Goal: Information Seeking & Learning: Compare options

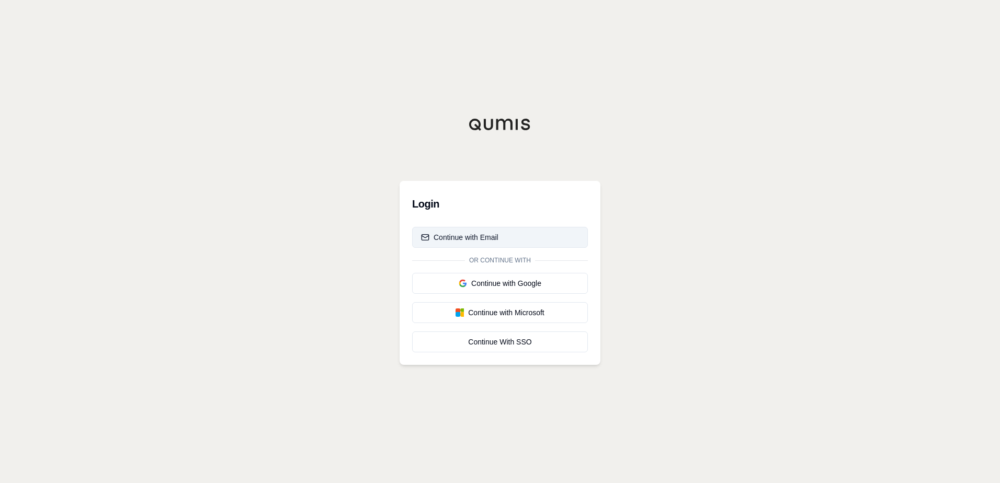
click at [492, 240] on div "Continue with Email" at bounding box center [459, 237] width 77 height 10
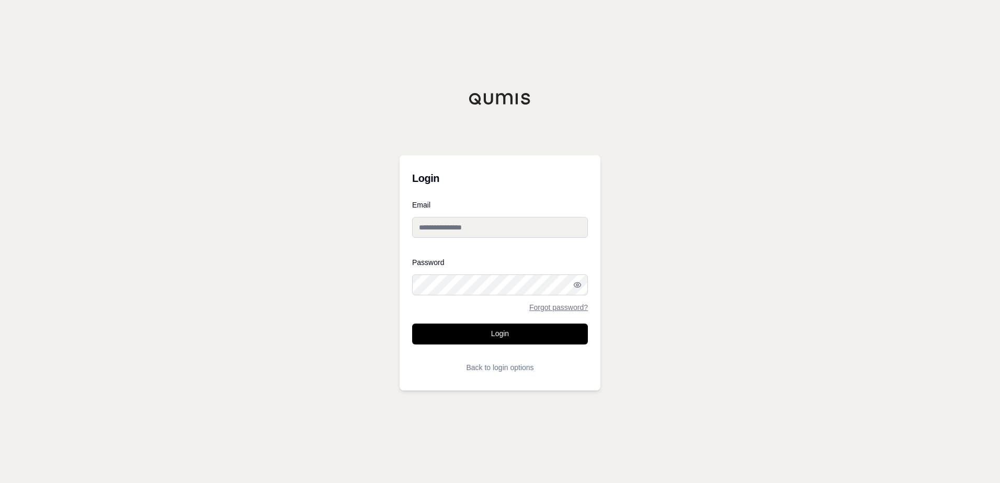
click at [491, 229] on input "Email" at bounding box center [500, 227] width 176 height 21
click at [490, 230] on input "Email" at bounding box center [500, 227] width 176 height 21
paste input "**********"
type input "**********"
click at [480, 339] on button "Login" at bounding box center [500, 334] width 176 height 21
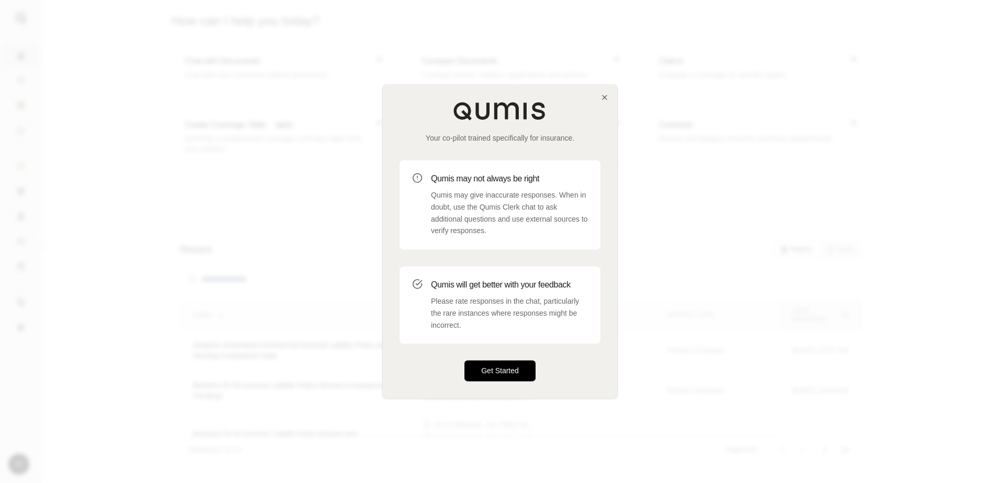
click at [499, 368] on button "Get Started" at bounding box center [499, 371] width 71 height 21
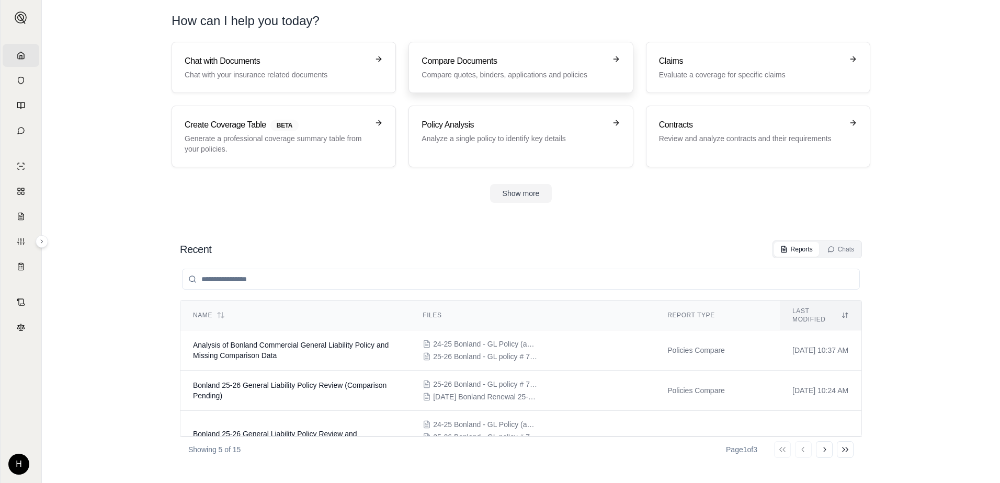
click at [524, 71] on p "Compare quotes, binders, applications and policies" at bounding box center [512, 75] width 183 height 10
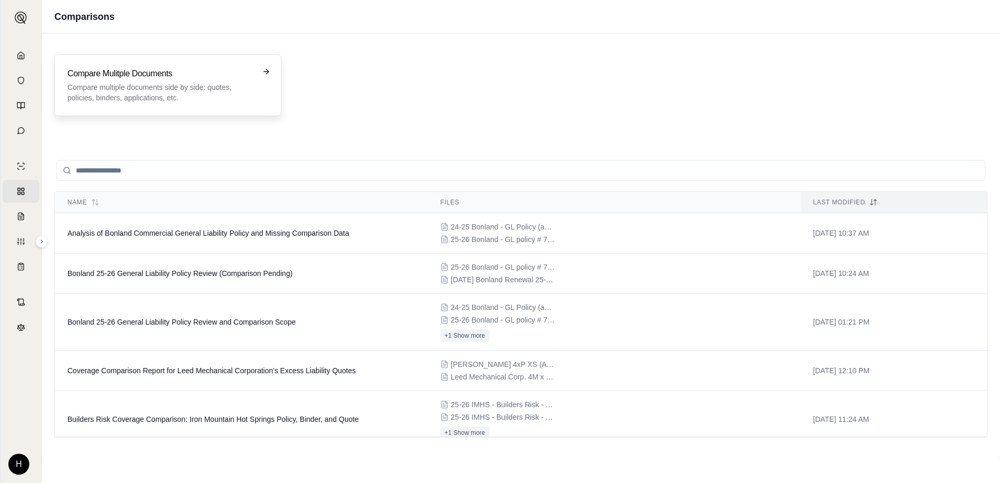
click at [209, 83] on p "Compare multiple documents side by side: quotes, policies, binders, application…" at bounding box center [160, 92] width 186 height 21
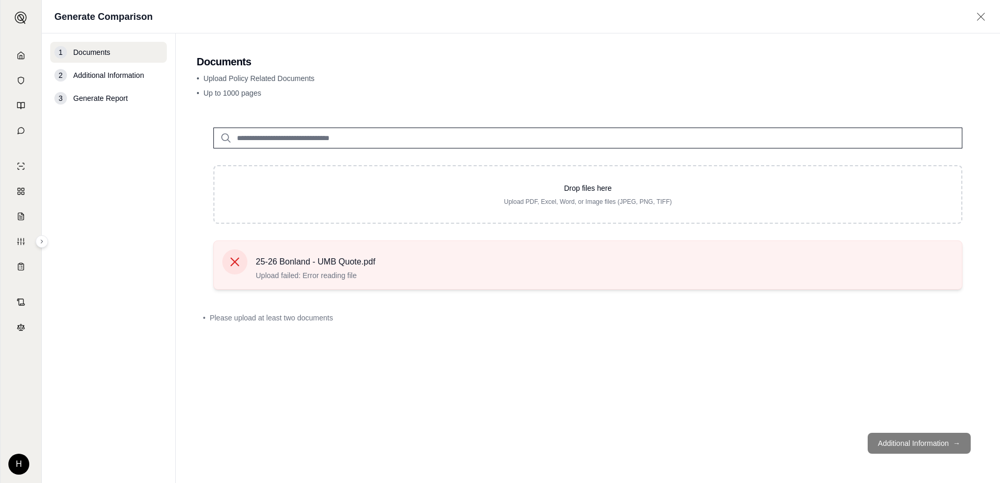
click at [232, 264] on icon at bounding box center [235, 262] width 9 height 9
click at [365, 264] on span "25-26 Bonland - UMB Quote.pdf" at bounding box center [316, 262] width 120 height 13
click at [239, 263] on icon at bounding box center [234, 262] width 15 height 15
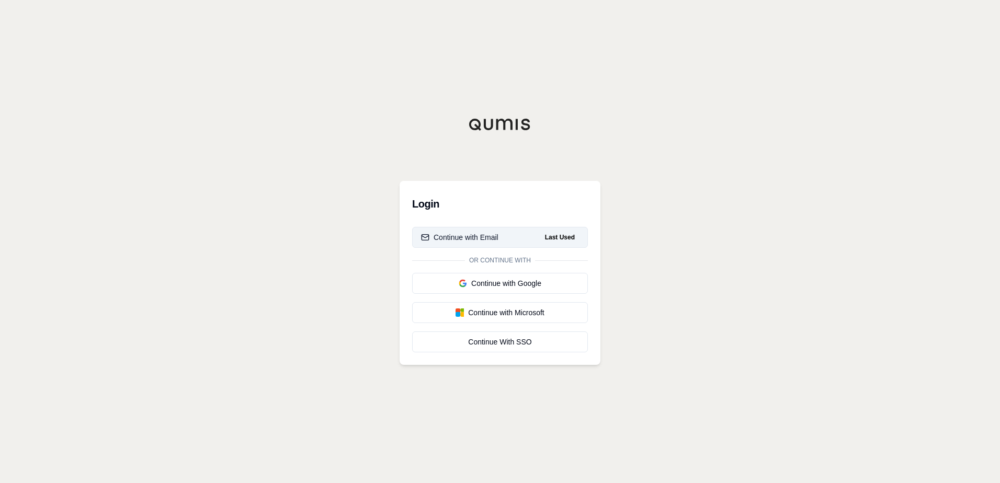
click at [500, 233] on button "Continue with Email Last Used" at bounding box center [500, 237] width 176 height 21
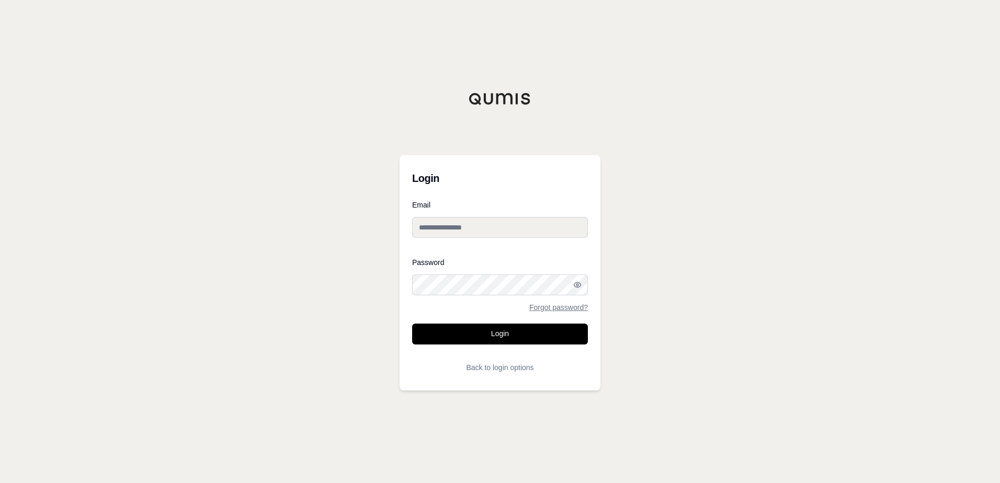
type input "**********"
click at [508, 330] on button "Login" at bounding box center [500, 334] width 176 height 21
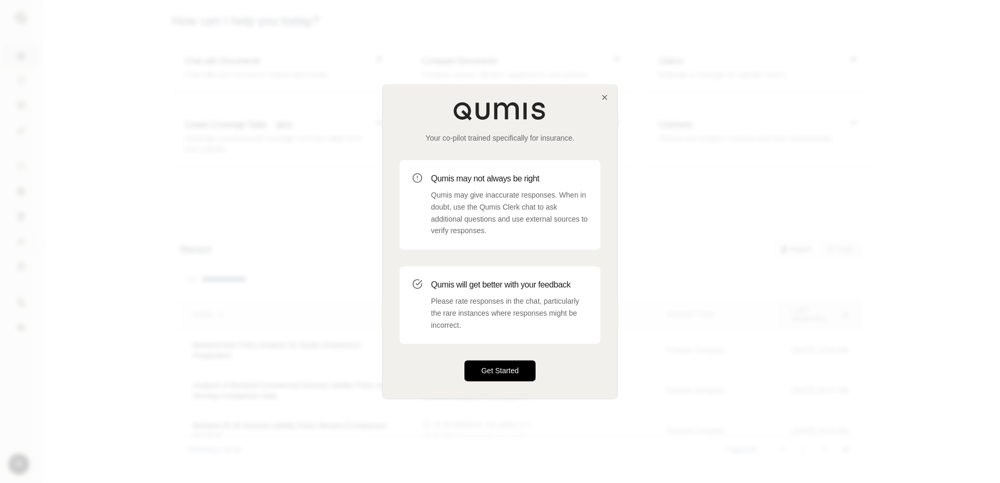
click at [496, 362] on button "Get Started" at bounding box center [499, 371] width 71 height 21
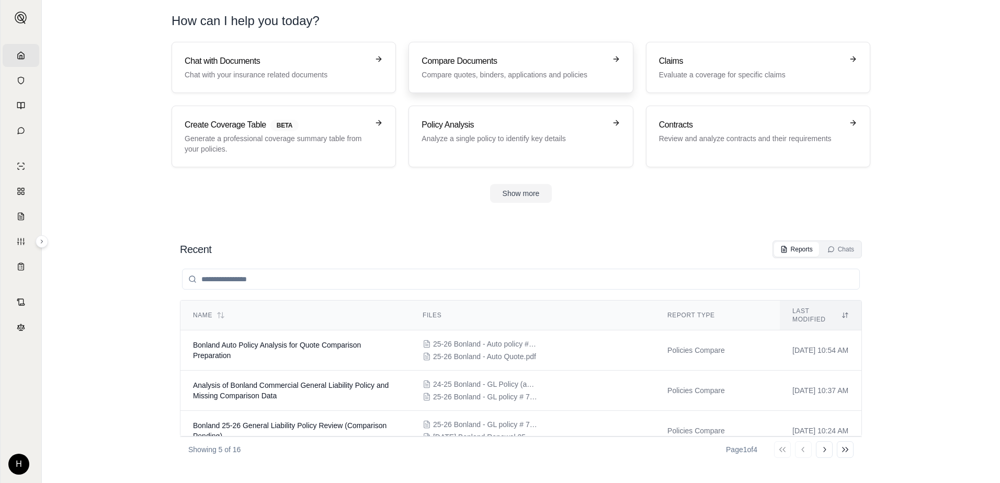
click at [486, 68] on div "Compare Documents Compare quotes, binders, applications and policies" at bounding box center [512, 67] width 183 height 25
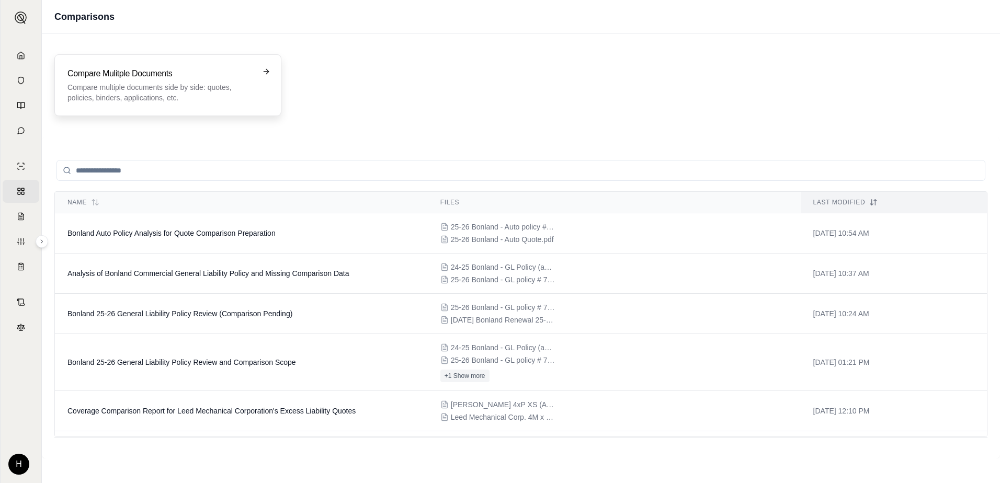
click at [206, 86] on p "Compare multiple documents side by side: quotes, policies, binders, application…" at bounding box center [160, 92] width 186 height 21
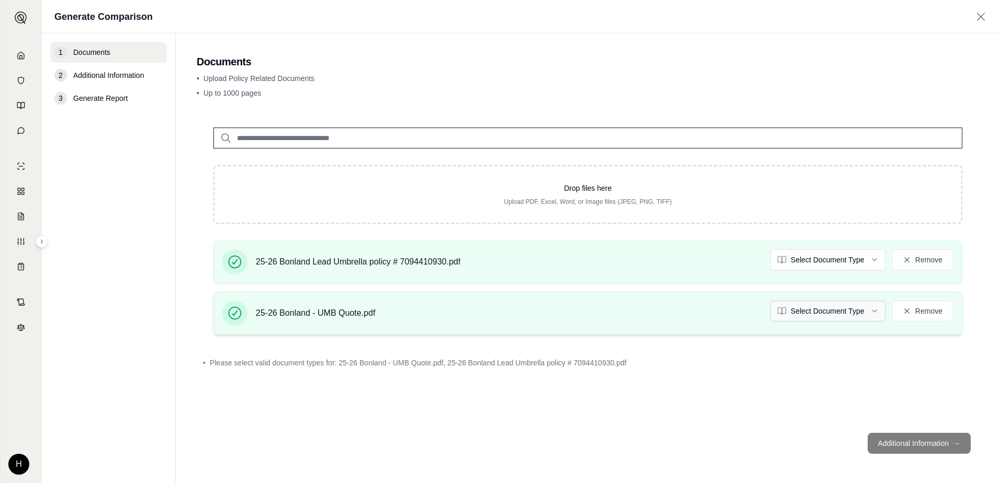
click at [814, 314] on html "Home Vault Prompts Chats Single Policy Comparisons Claims Custom Report Coverag…" at bounding box center [500, 241] width 1000 height 483
click at [817, 259] on html "Home Vault Prompts Chats Single Policy Comparisons Claims Custom Report Coverag…" at bounding box center [500, 241] width 1000 height 483
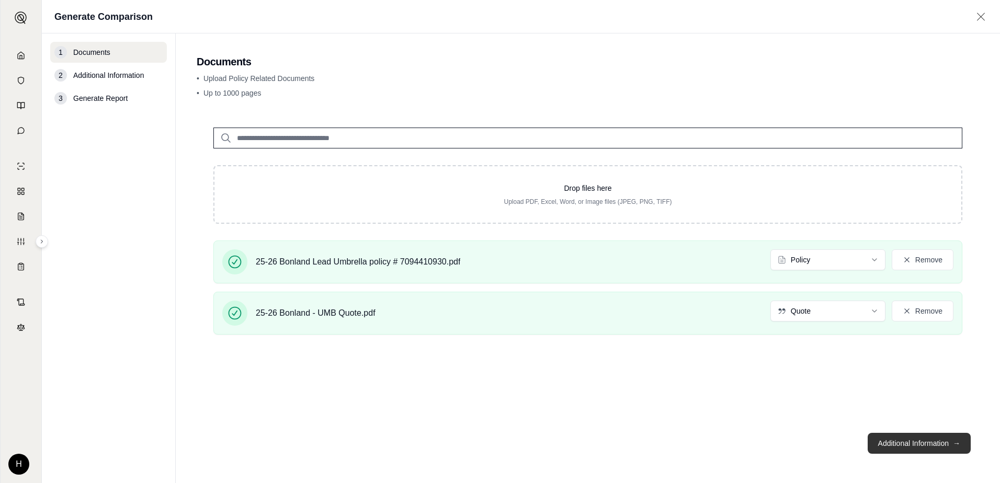
click at [908, 449] on button "Additional Information →" at bounding box center [918, 443] width 103 height 21
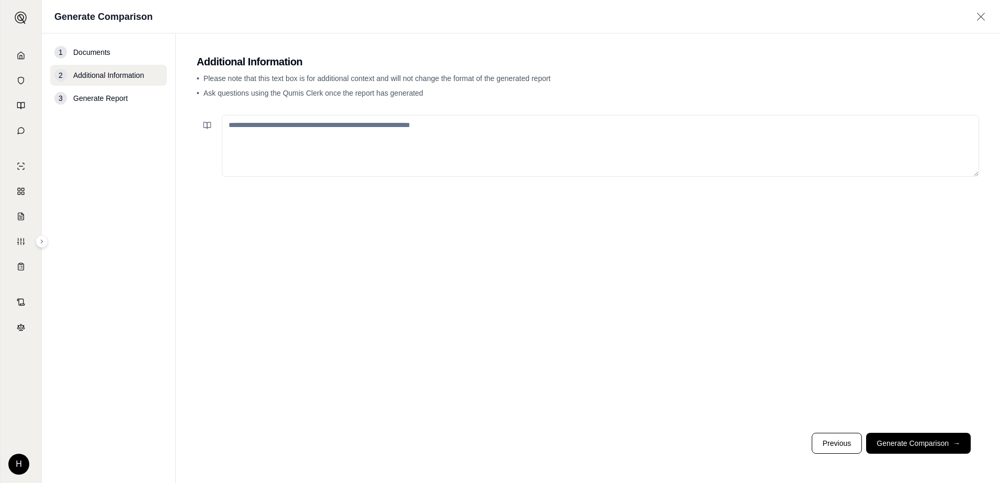
click at [431, 154] on textarea at bounding box center [600, 146] width 757 height 62
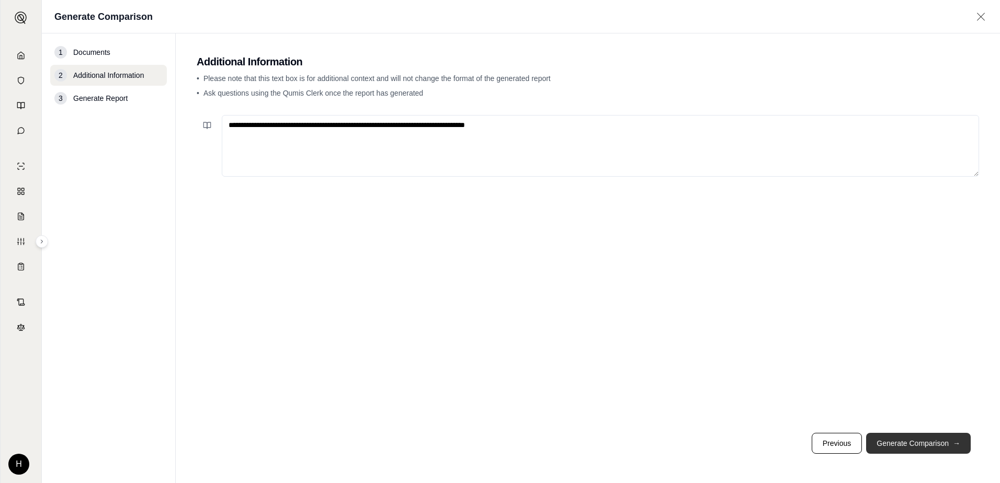
type textarea "**********"
click at [896, 450] on button "Generate Comparison →" at bounding box center [918, 443] width 105 height 21
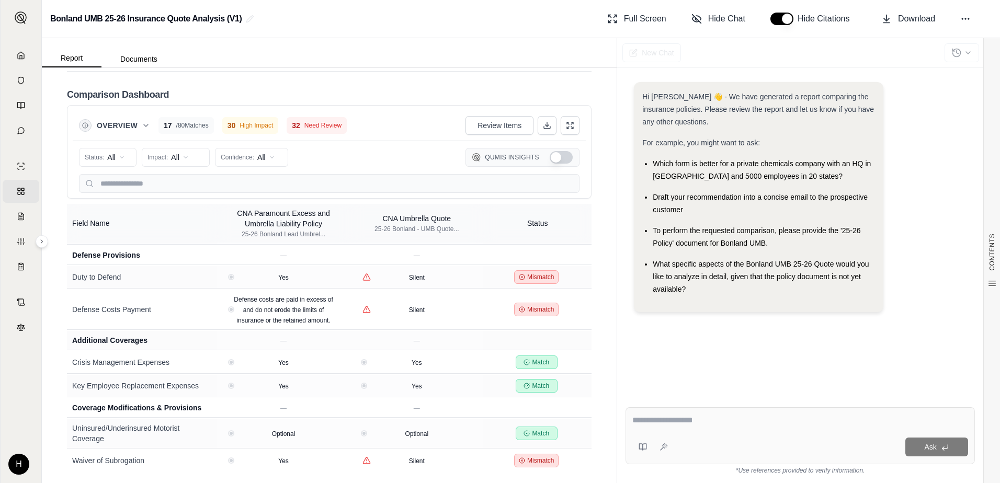
scroll to position [1098, 0]
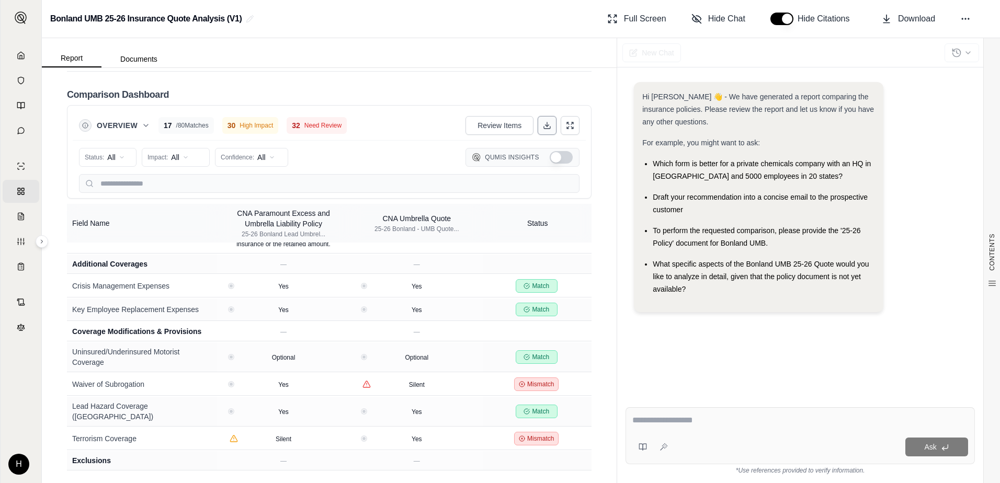
click at [543, 122] on icon at bounding box center [547, 125] width 8 height 8
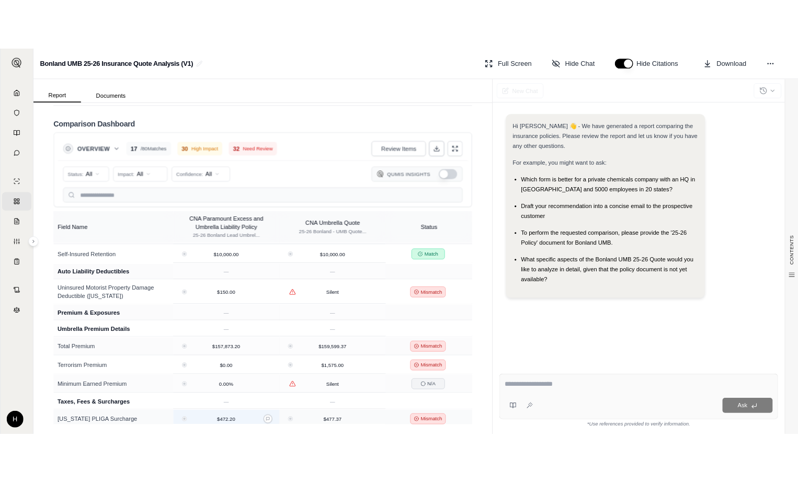
scroll to position [678, 0]
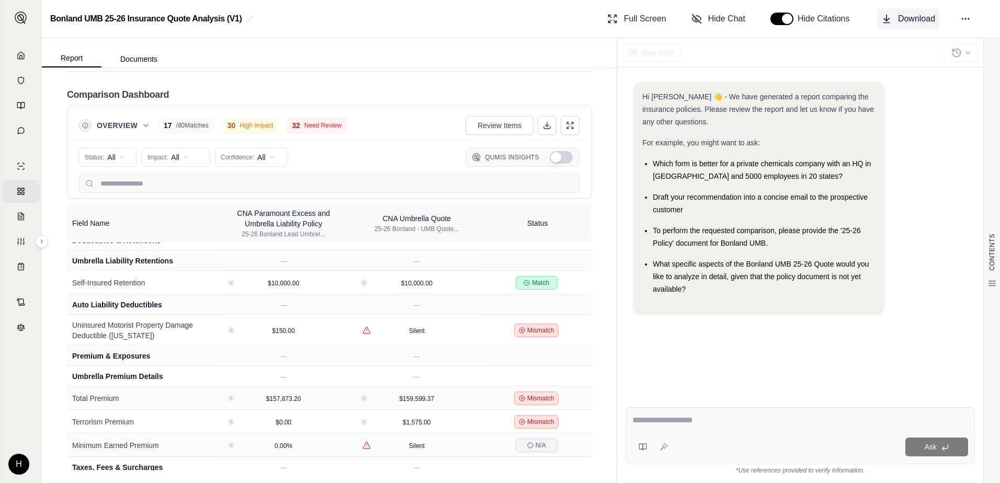
click at [915, 18] on span "Download" at bounding box center [916, 19] width 37 height 13
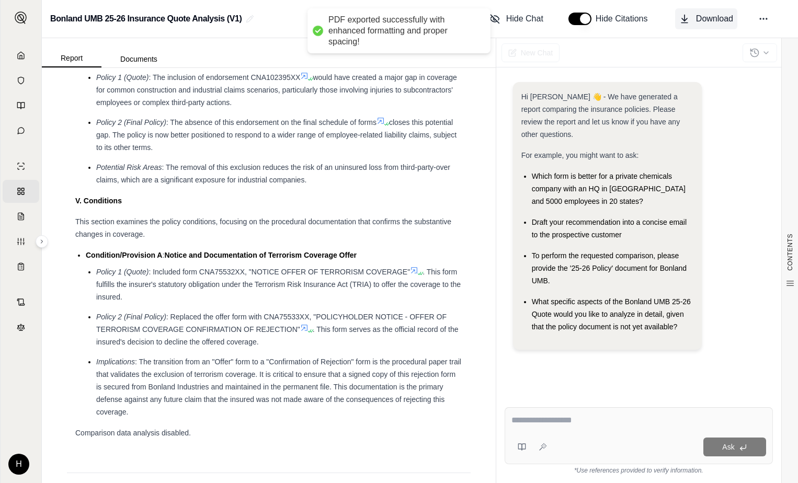
scroll to position [706, 0]
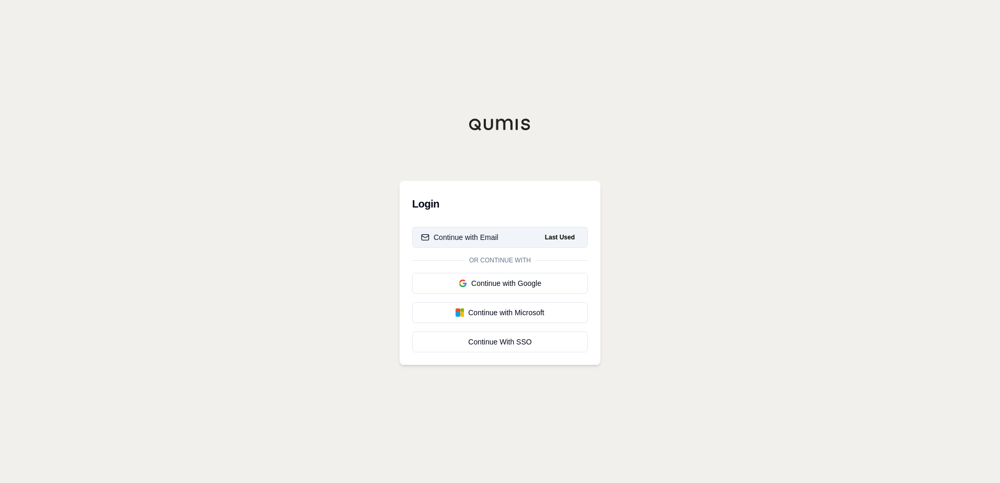
click at [506, 233] on button "Continue with Email Last Used" at bounding box center [500, 237] width 176 height 21
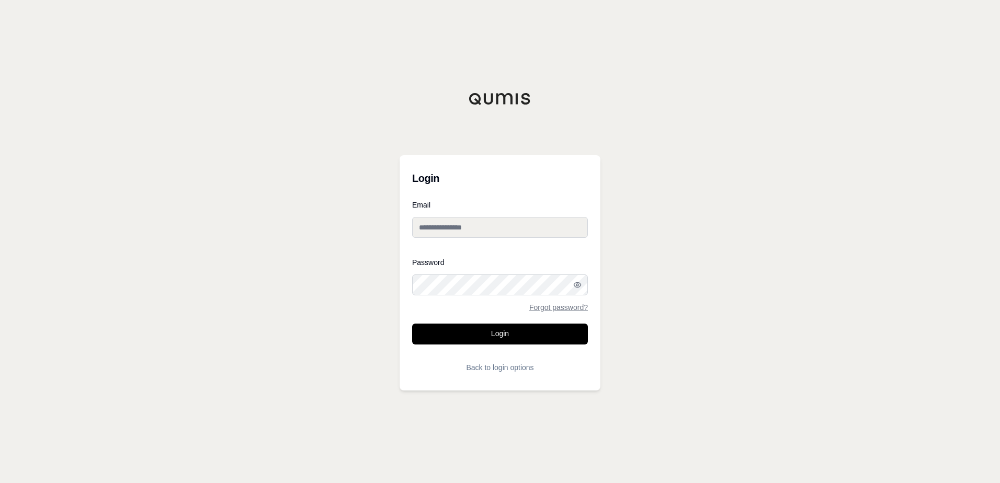
type input "**********"
click at [489, 336] on button "Login" at bounding box center [500, 334] width 176 height 21
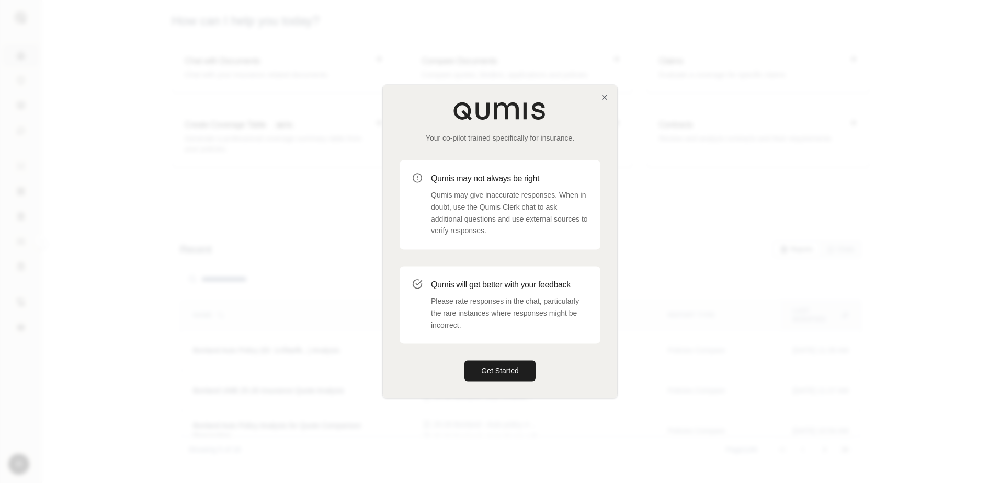
click at [598, 99] on div "Your co-pilot trained specifically for insurance. Qumis may not always be right…" at bounding box center [500, 241] width 234 height 313
click at [604, 97] on icon "button" at bounding box center [604, 97] width 4 height 4
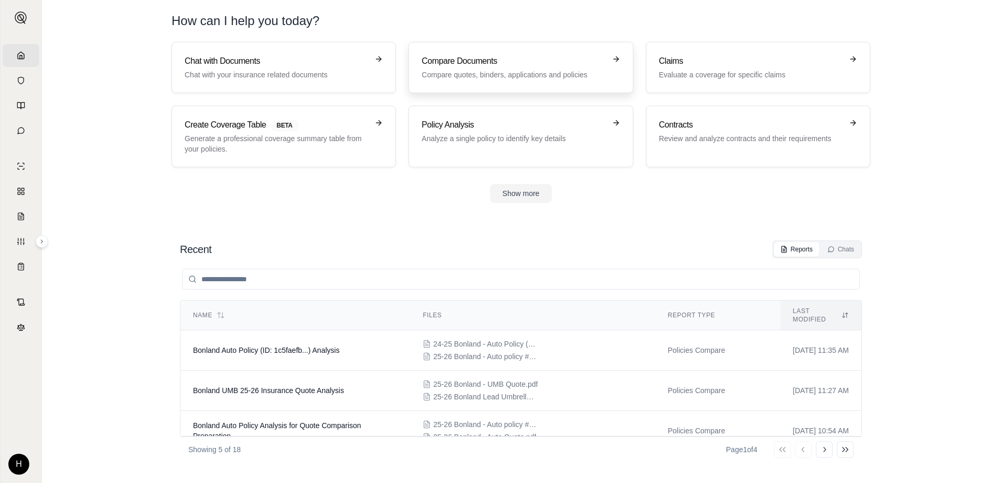
click at [499, 74] on p "Compare quotes, binders, applications and policies" at bounding box center [512, 75] width 183 height 10
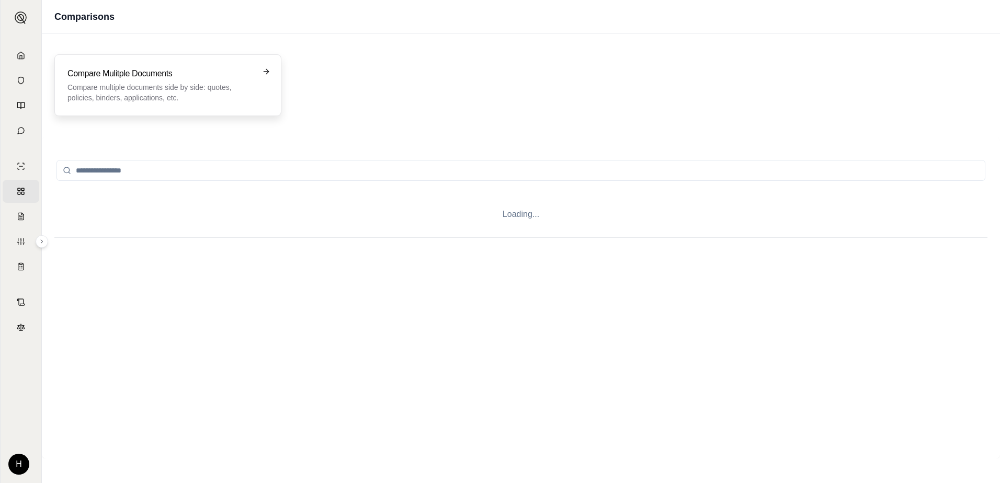
click at [133, 87] on p "Compare multiple documents side by side: quotes, policies, binders, application…" at bounding box center [160, 92] width 186 height 21
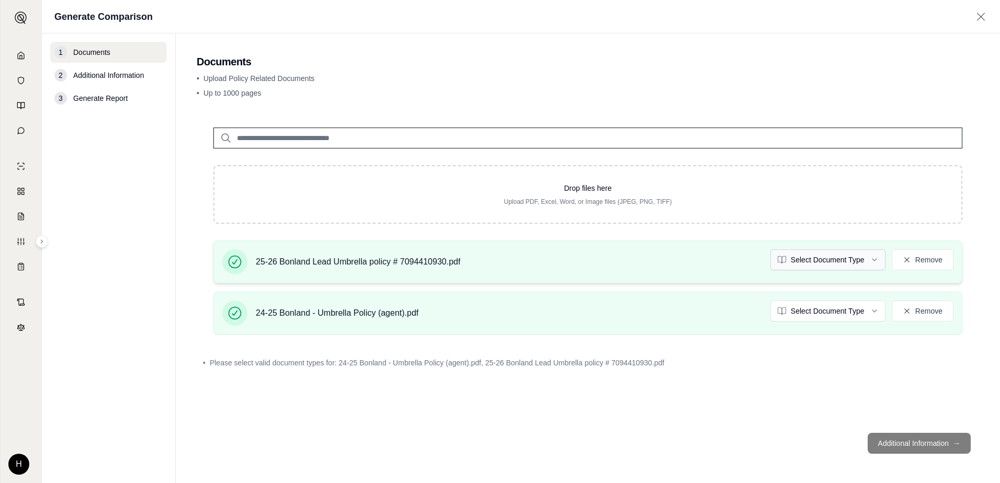
click at [816, 256] on html "Home Vault Prompts Chats Single Policy Comparisons Claims Custom Report Coverag…" at bounding box center [500, 241] width 1000 height 483
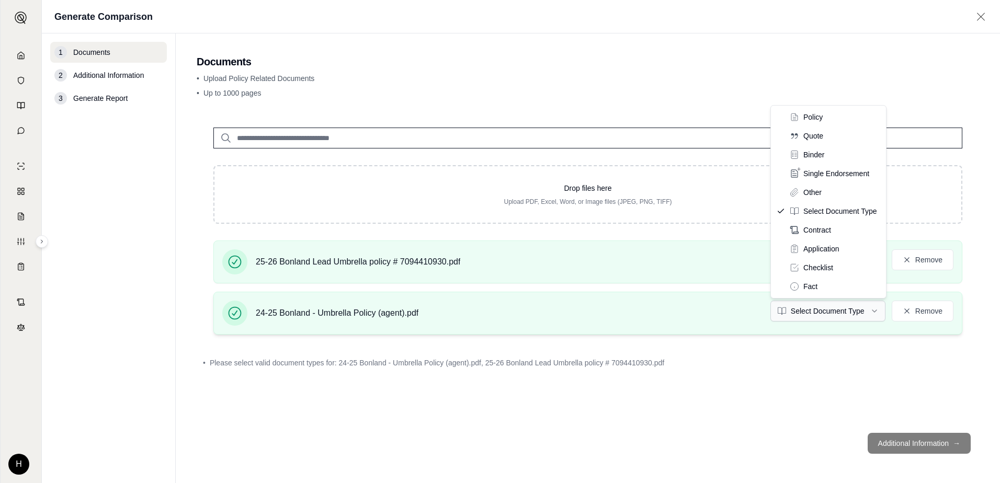
click at [824, 305] on html "Home Vault Prompts Chats Single Policy Comparisons Claims Custom Report Coverag…" at bounding box center [500, 241] width 1000 height 483
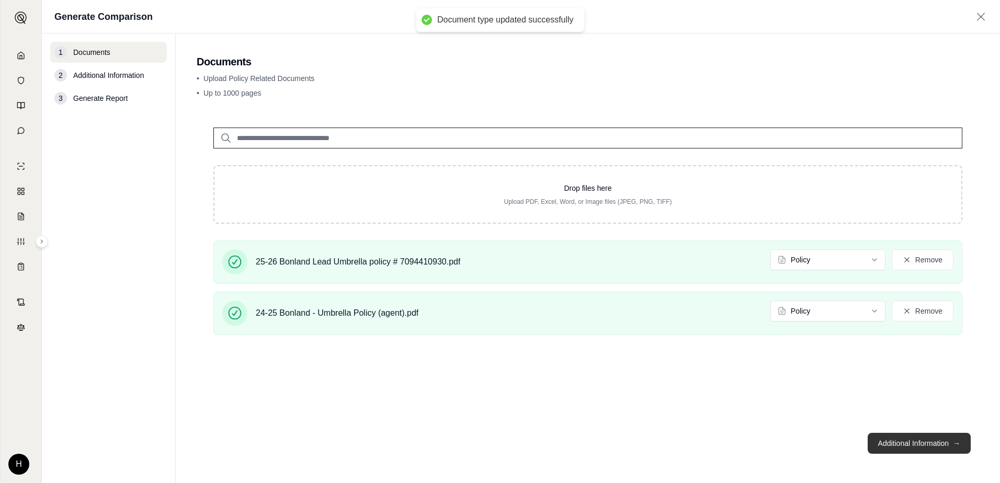
click at [905, 441] on button "Additional Information →" at bounding box center [918, 443] width 103 height 21
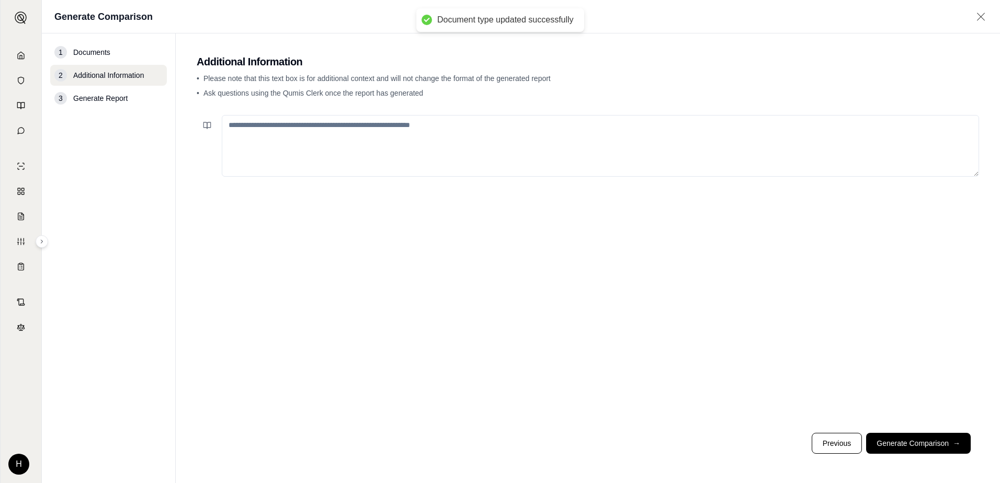
click at [440, 133] on textarea at bounding box center [600, 146] width 757 height 62
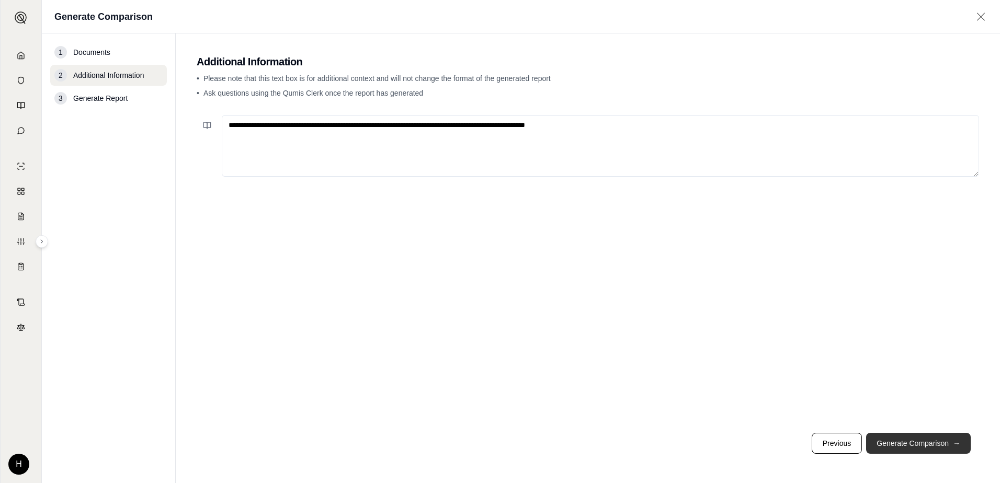
type textarea "**********"
click at [914, 442] on button "Generate Comparison →" at bounding box center [918, 443] width 105 height 21
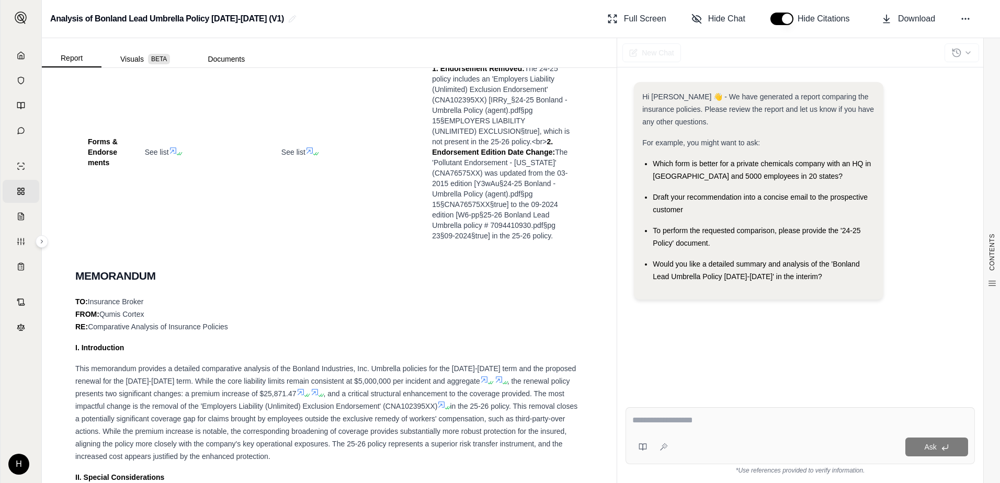
scroll to position [523, 0]
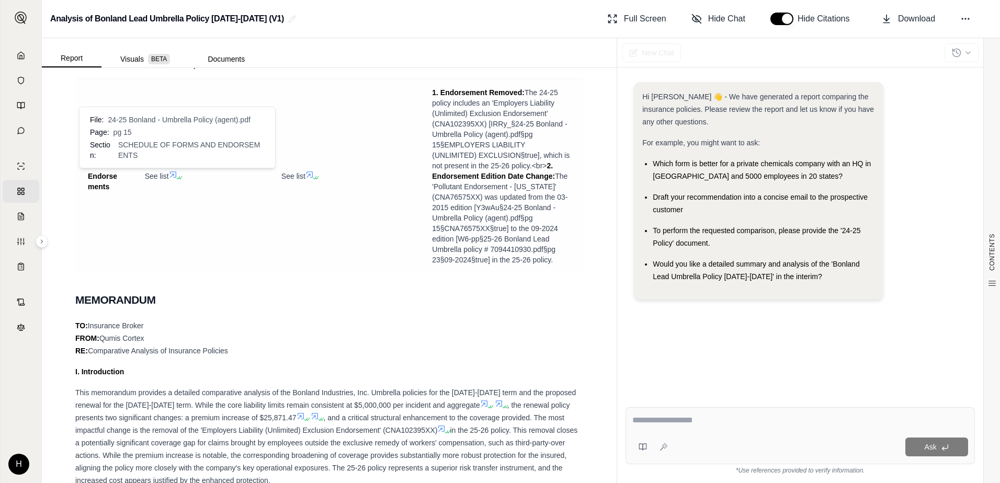
click at [173, 174] on icon at bounding box center [173, 174] width 8 height 8
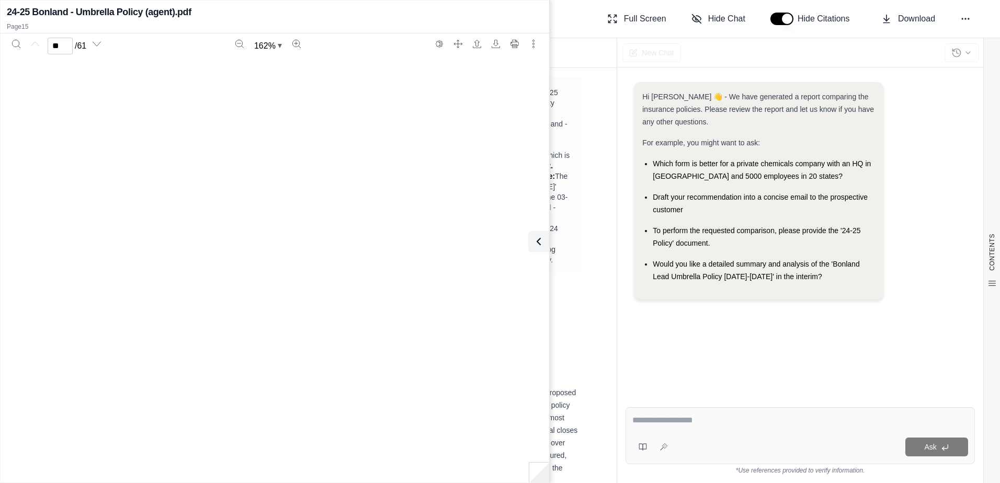
type input "**"
click at [544, 242] on button at bounding box center [536, 241] width 21 height 21
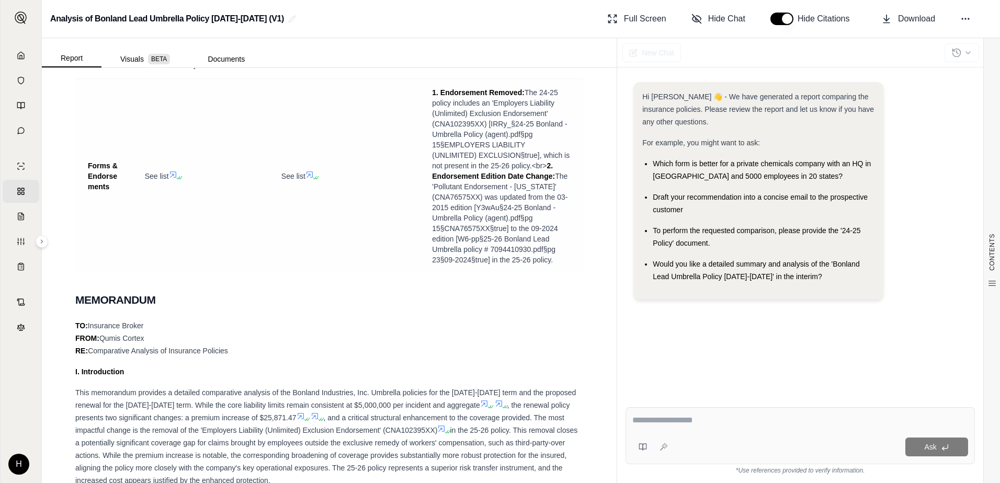
click at [310, 176] on icon at bounding box center [309, 174] width 8 height 8
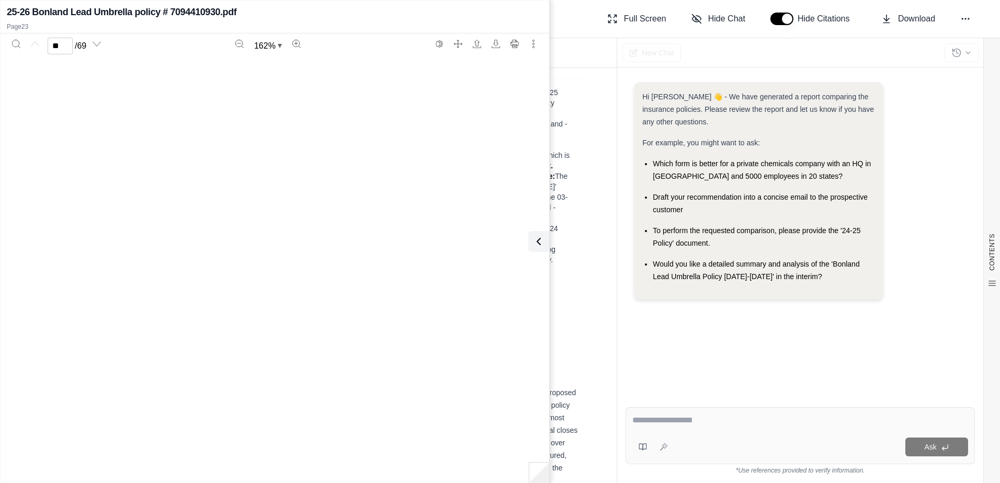
type input "**"
click at [536, 243] on icon at bounding box center [536, 241] width 3 height 6
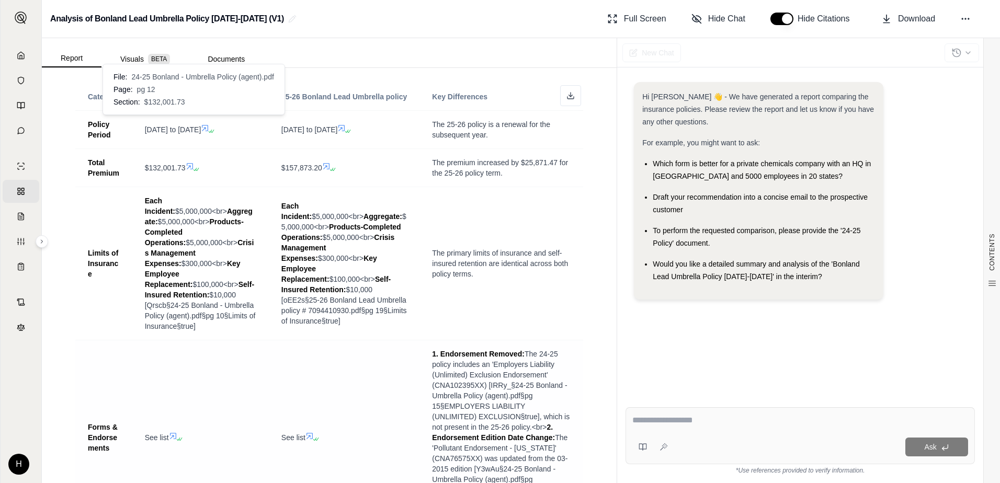
scroll to position [471, 0]
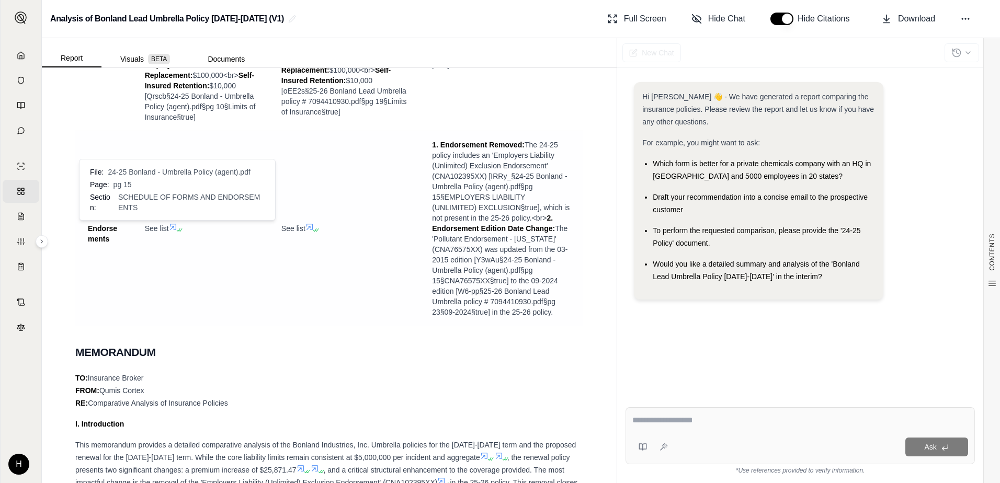
click at [175, 226] on icon at bounding box center [173, 227] width 8 height 8
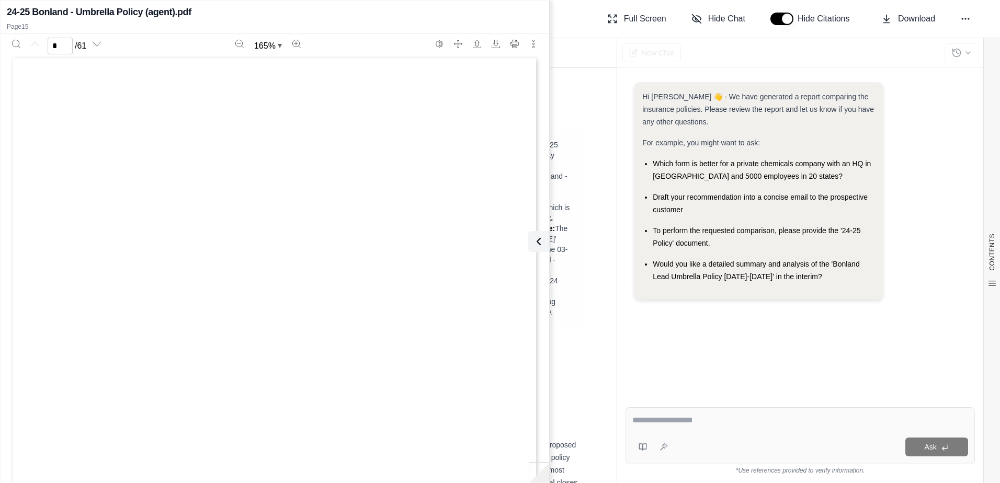
scroll to position [0, 0]
type input "**"
click at [621, 137] on div "Hi [PERSON_NAME] 👋 - We have generated a report comparing the insurance policie…" at bounding box center [800, 232] width 366 height 334
click at [538, 244] on icon at bounding box center [536, 241] width 13 height 13
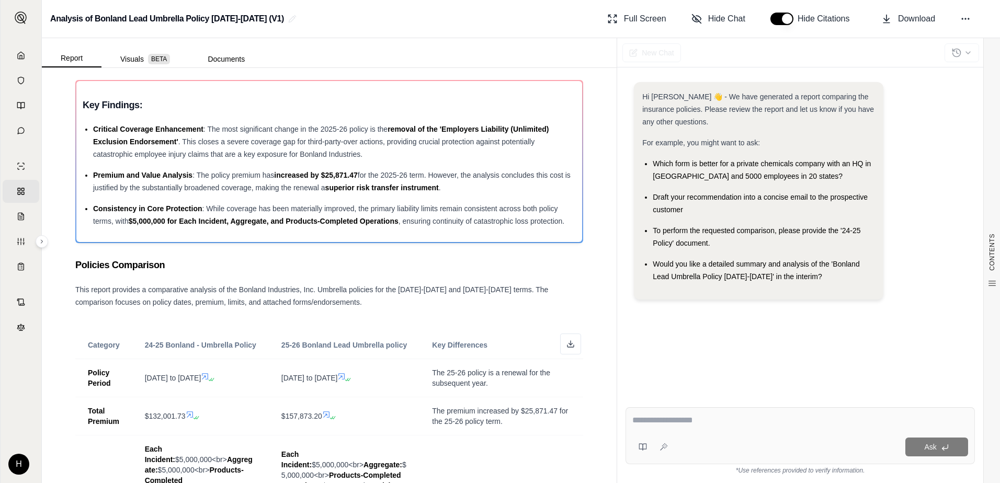
scroll to position [0, 0]
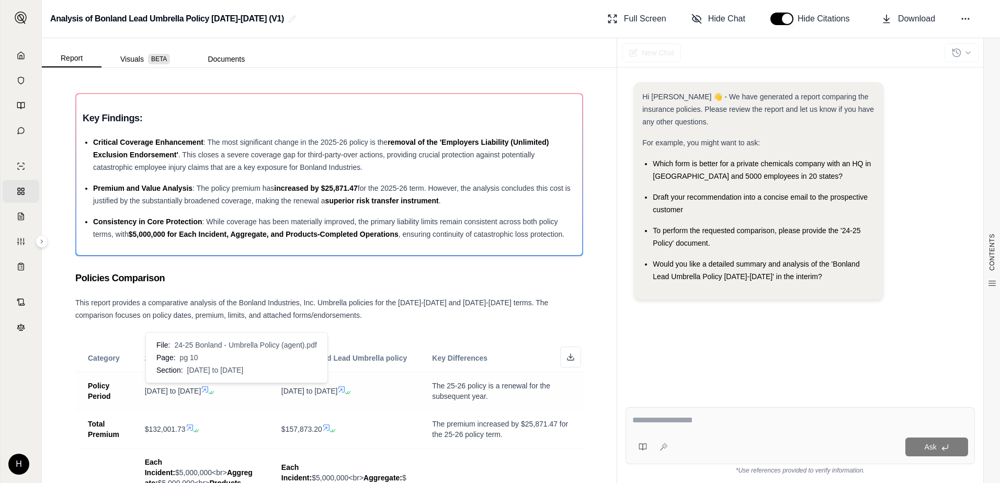
click at [208, 391] on icon at bounding box center [205, 389] width 6 height 6
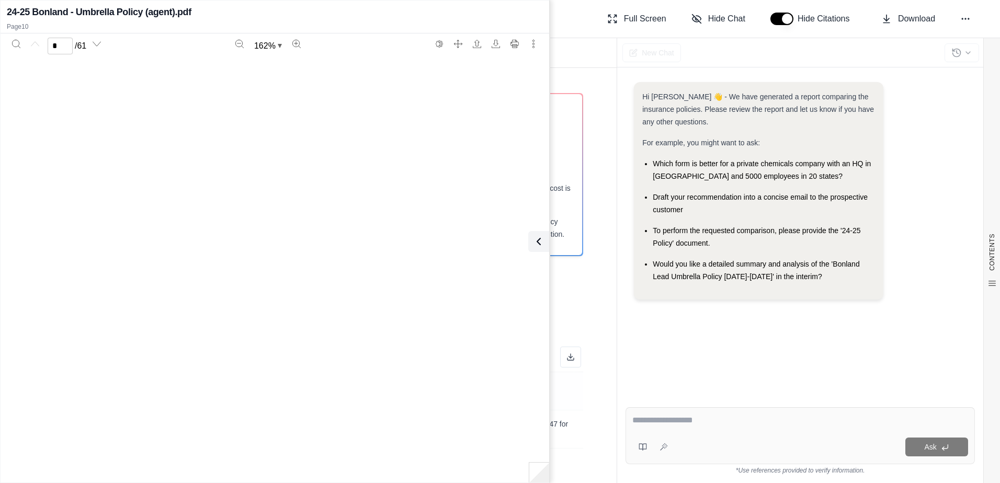
type input "**"
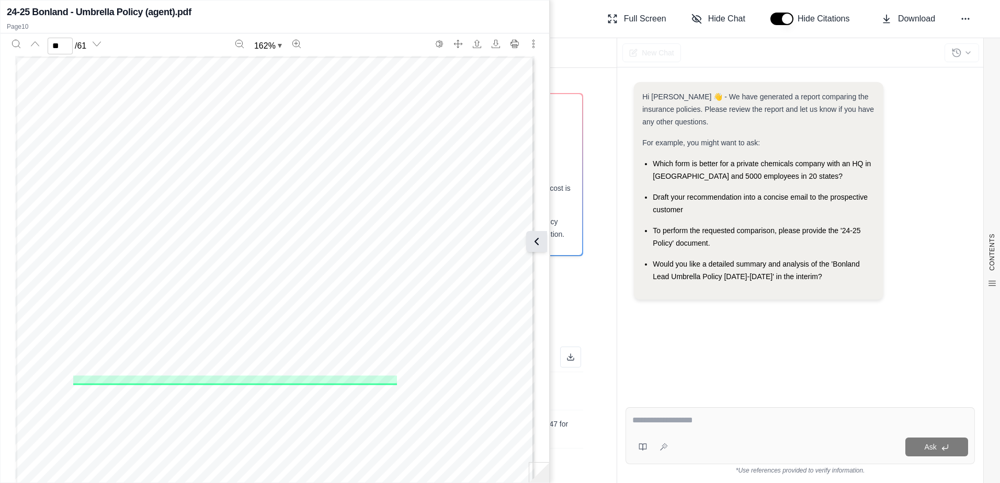
click at [535, 243] on icon at bounding box center [536, 241] width 13 height 13
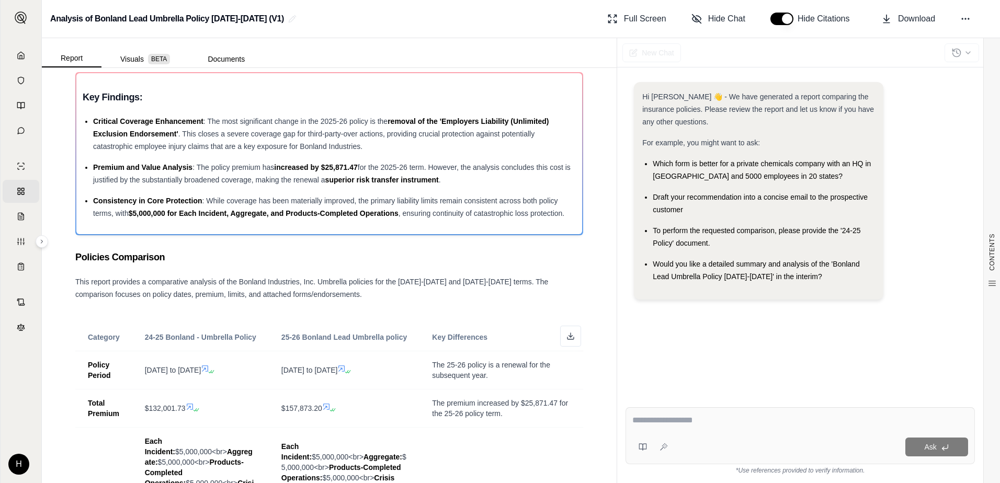
scroll to position [52, 0]
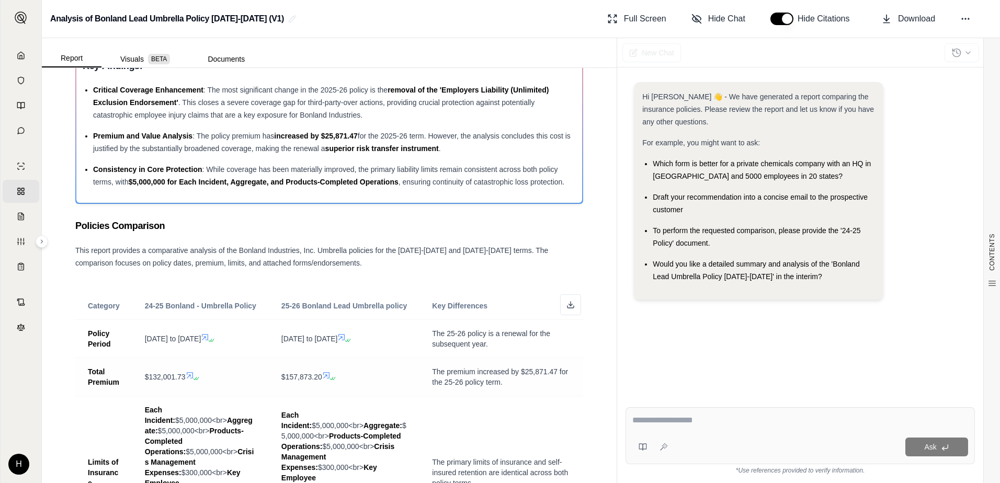
click at [191, 375] on icon at bounding box center [190, 375] width 6 height 6
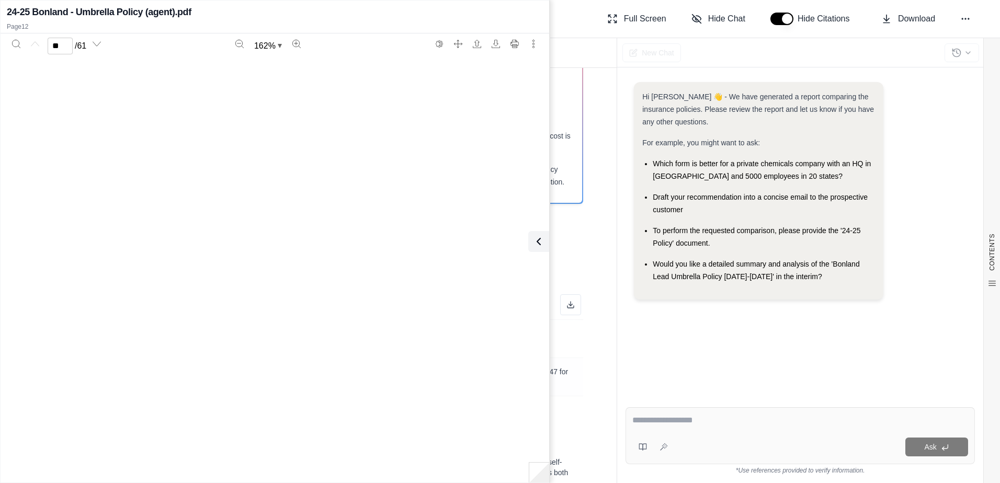
type input "**"
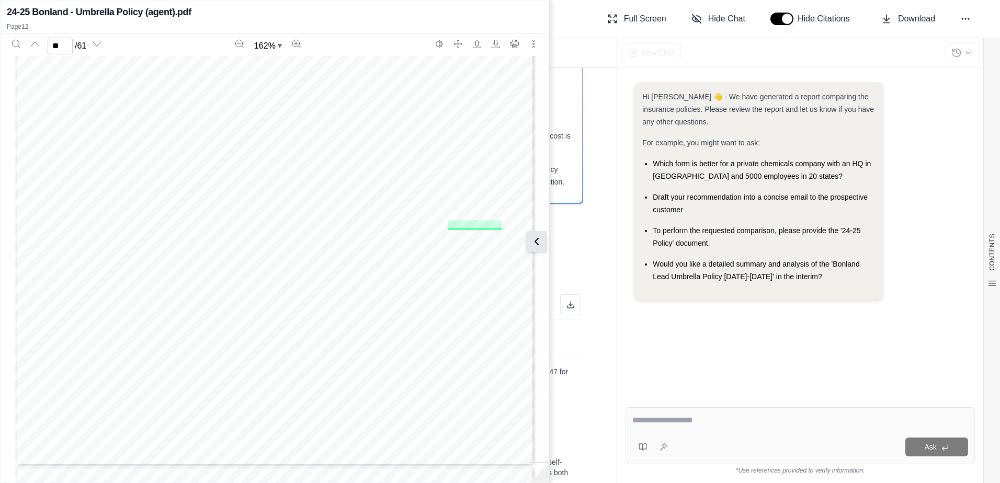
click at [546, 241] on button at bounding box center [536, 241] width 21 height 21
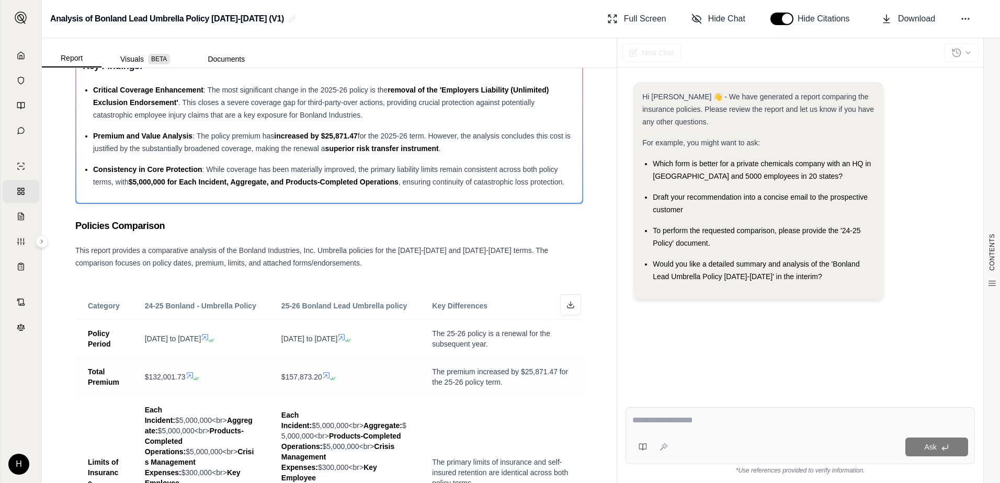
click at [328, 376] on icon at bounding box center [326, 375] width 6 height 6
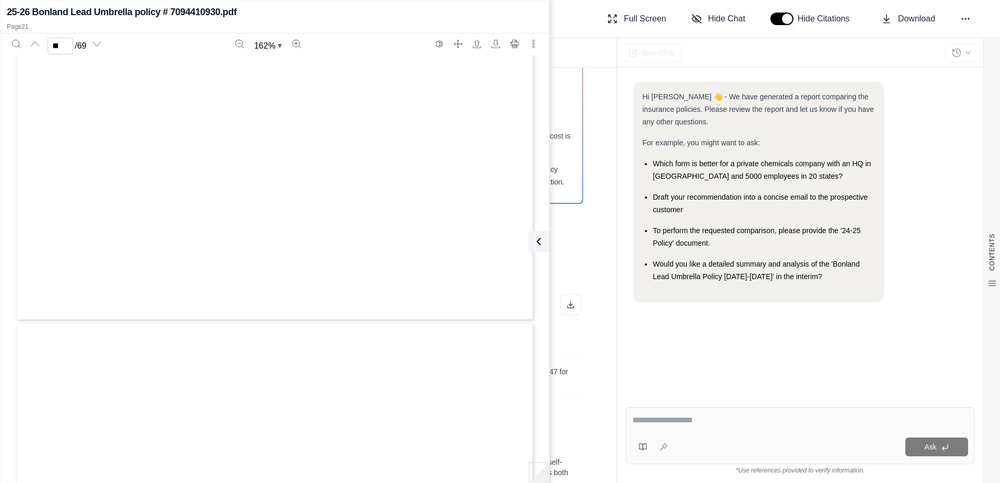
type input "**"
click at [540, 239] on icon at bounding box center [536, 241] width 13 height 13
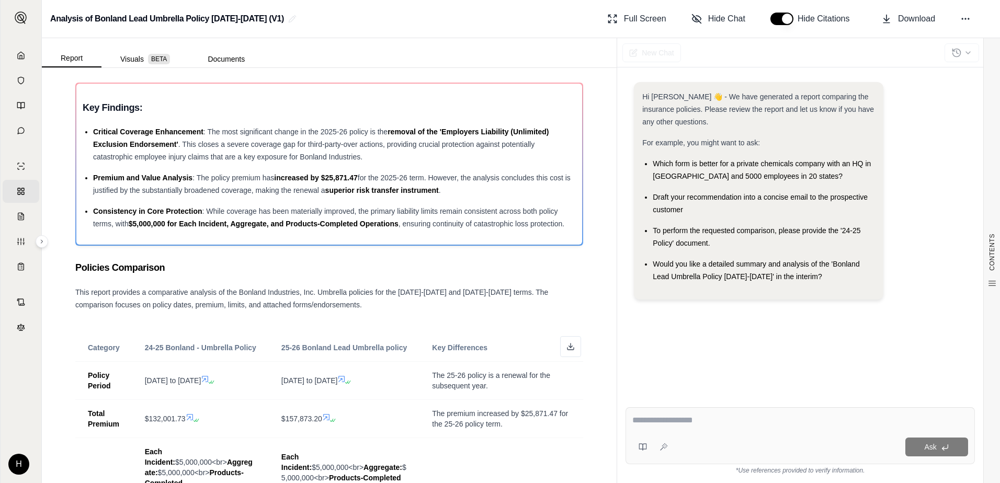
scroll to position [0, 0]
